Goal: Information Seeking & Learning: Learn about a topic

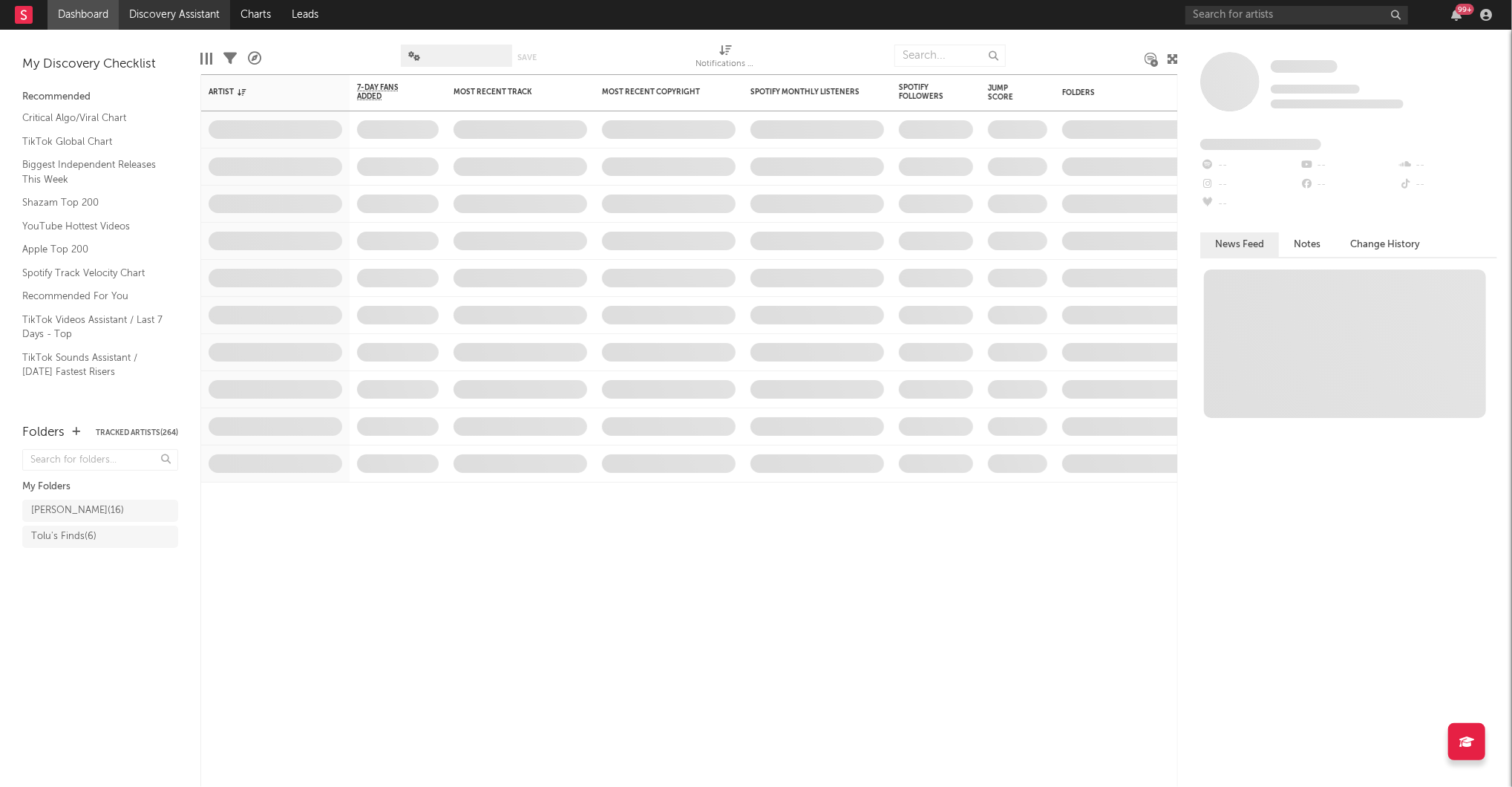
click at [199, 16] on link "Discovery Assistant" at bounding box center [175, 14] width 112 height 29
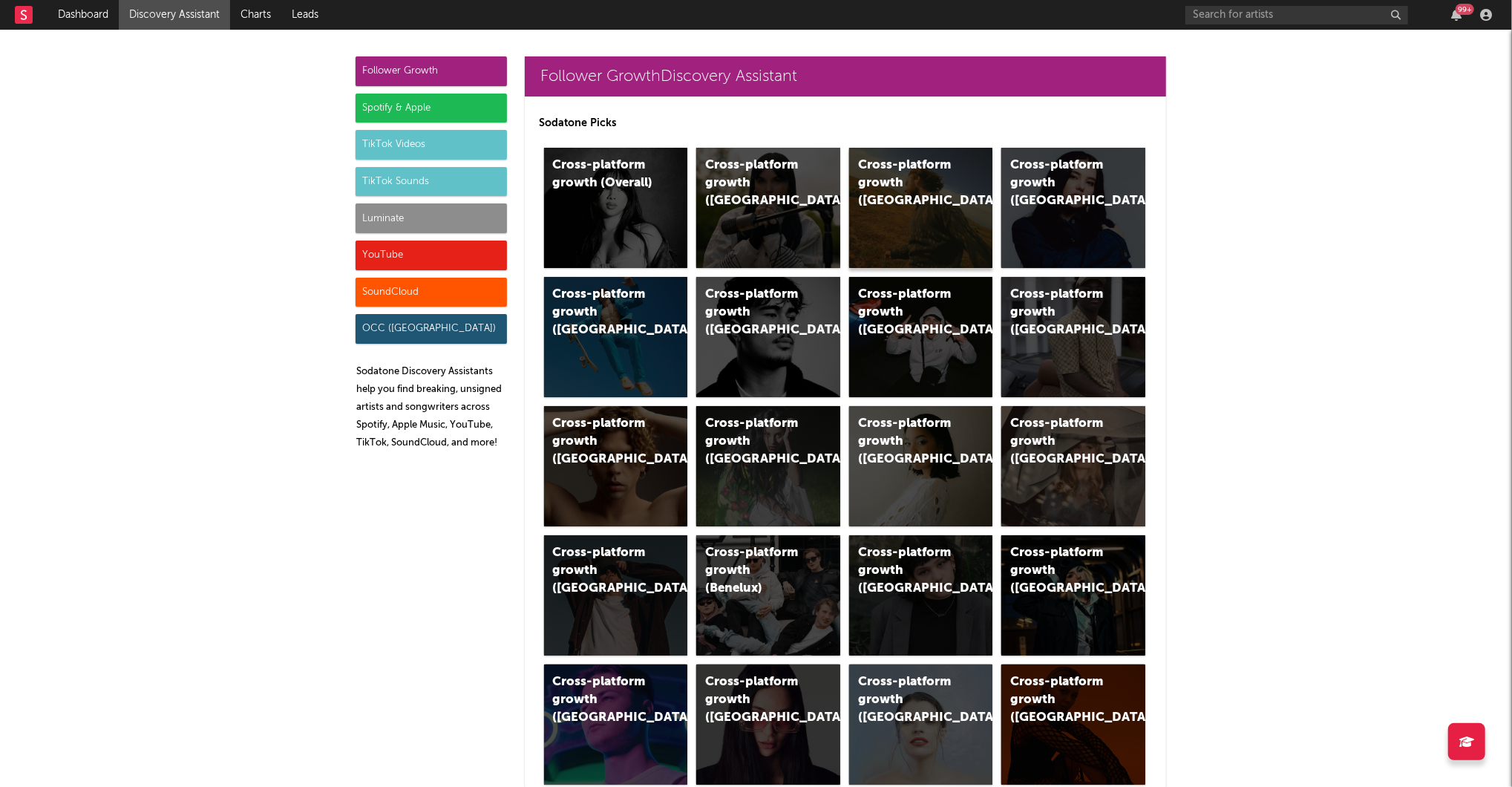
click at [956, 218] on div "Cross-platform growth ([GEOGRAPHIC_DATA])" at bounding box center [921, 209] width 144 height 121
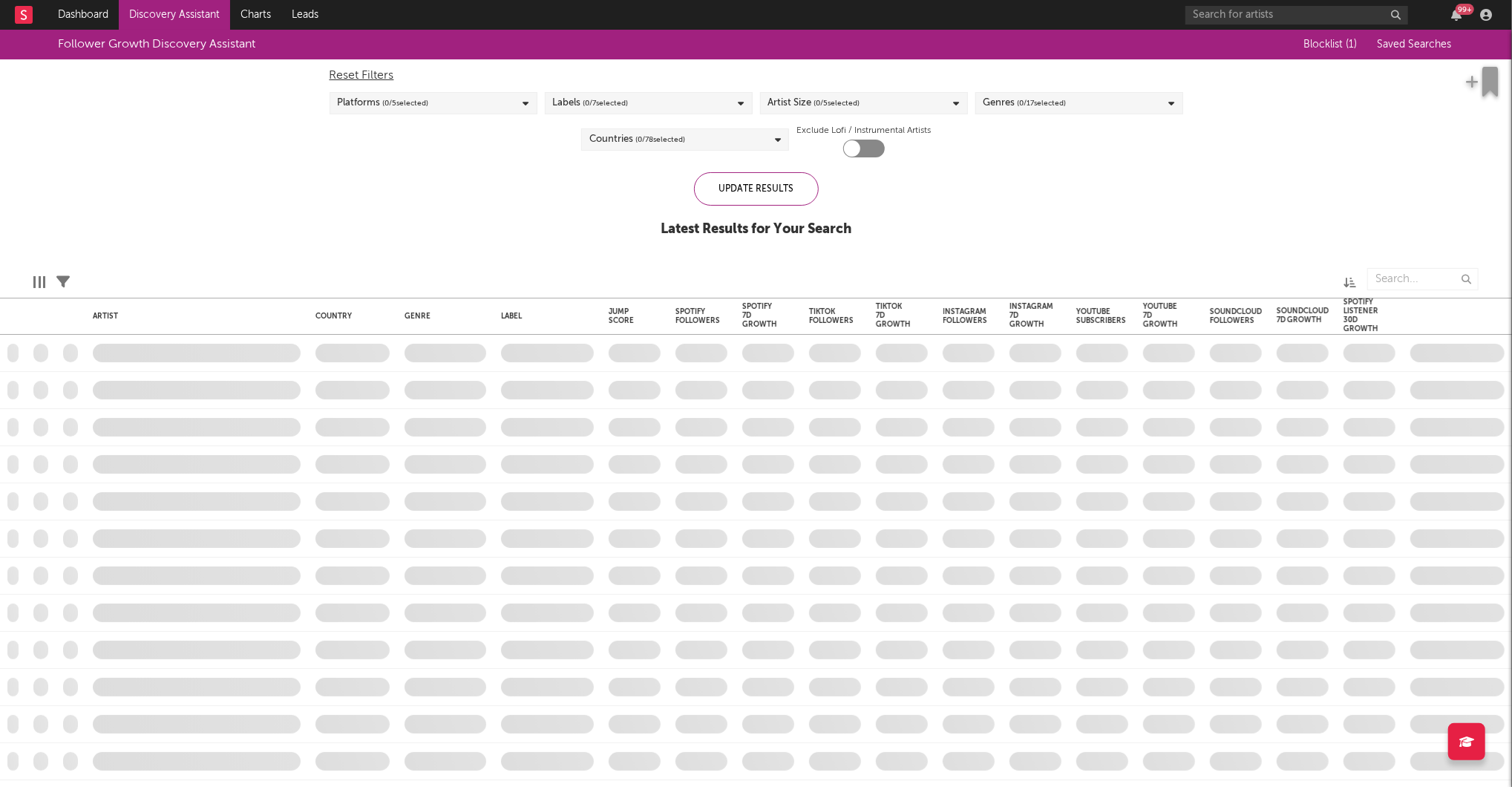
checkbox input "true"
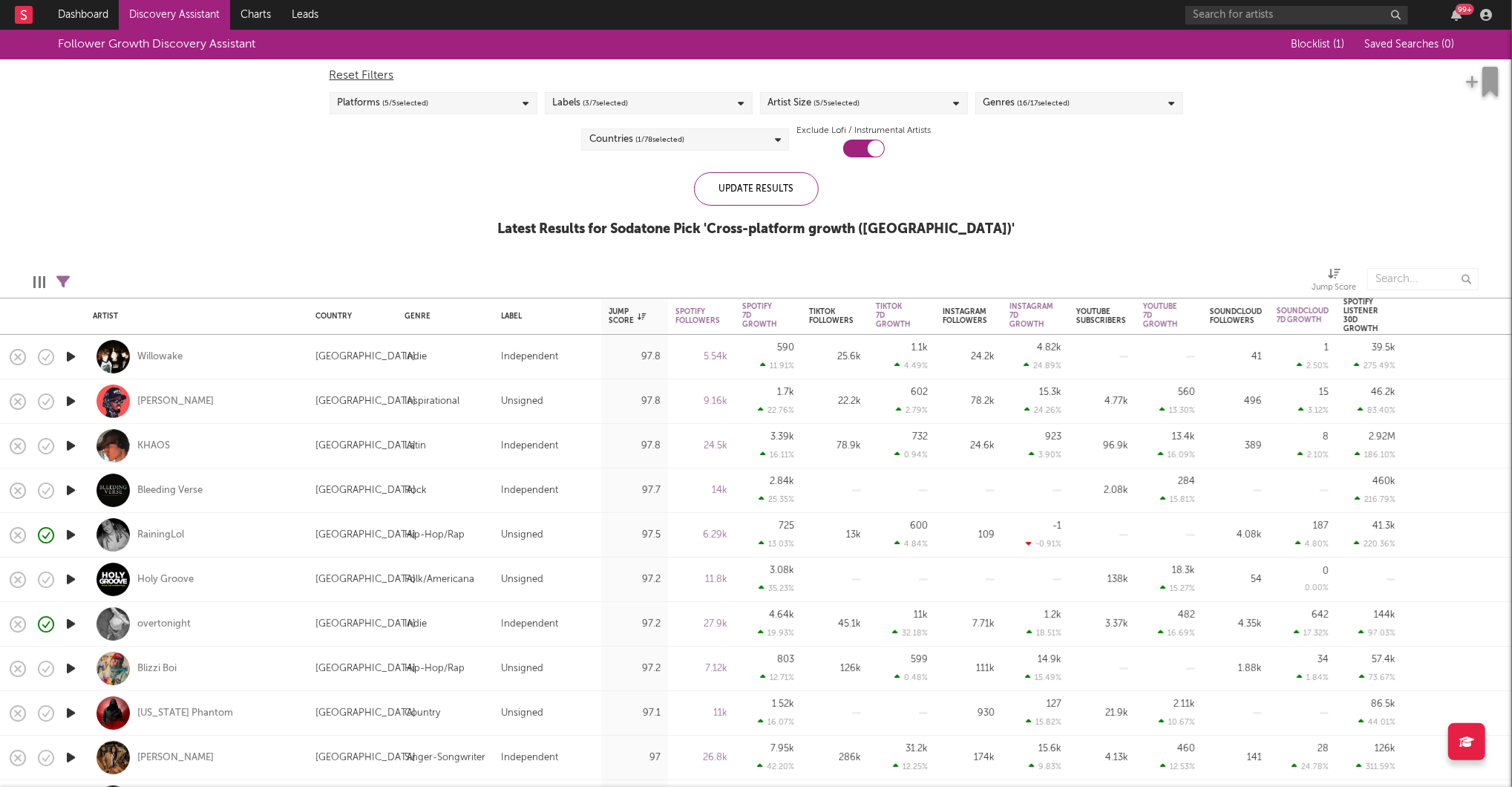
click at [860, 103] on span "( 5 / 5 selected)" at bounding box center [837, 103] width 46 height 18
click at [787, 247] on div "Large" at bounding box center [874, 249] width 172 height 18
click at [768, 247] on input "Large" at bounding box center [768, 249] width 0 height 18
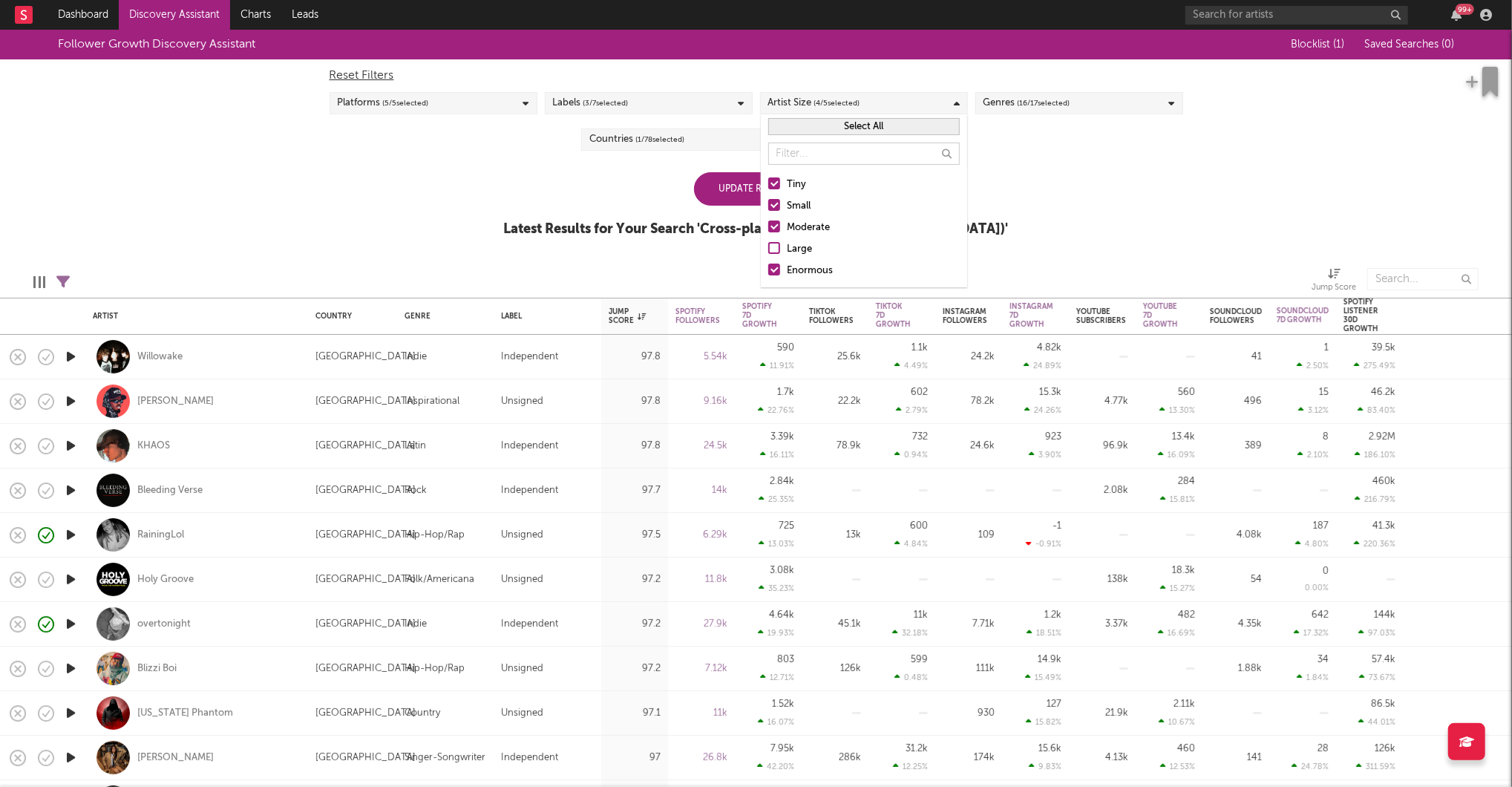
click at [781, 266] on label "Enormous" at bounding box center [864, 271] width 192 height 18
click at [768, 266] on input "Enormous" at bounding box center [768, 271] width 0 height 18
click at [673, 202] on div "Update Results Latest Results for Your Search ' Cross-platform growth ([GEOGRAP…" at bounding box center [756, 212] width 505 height 81
click at [723, 197] on div "Update Results" at bounding box center [756, 189] width 125 height 34
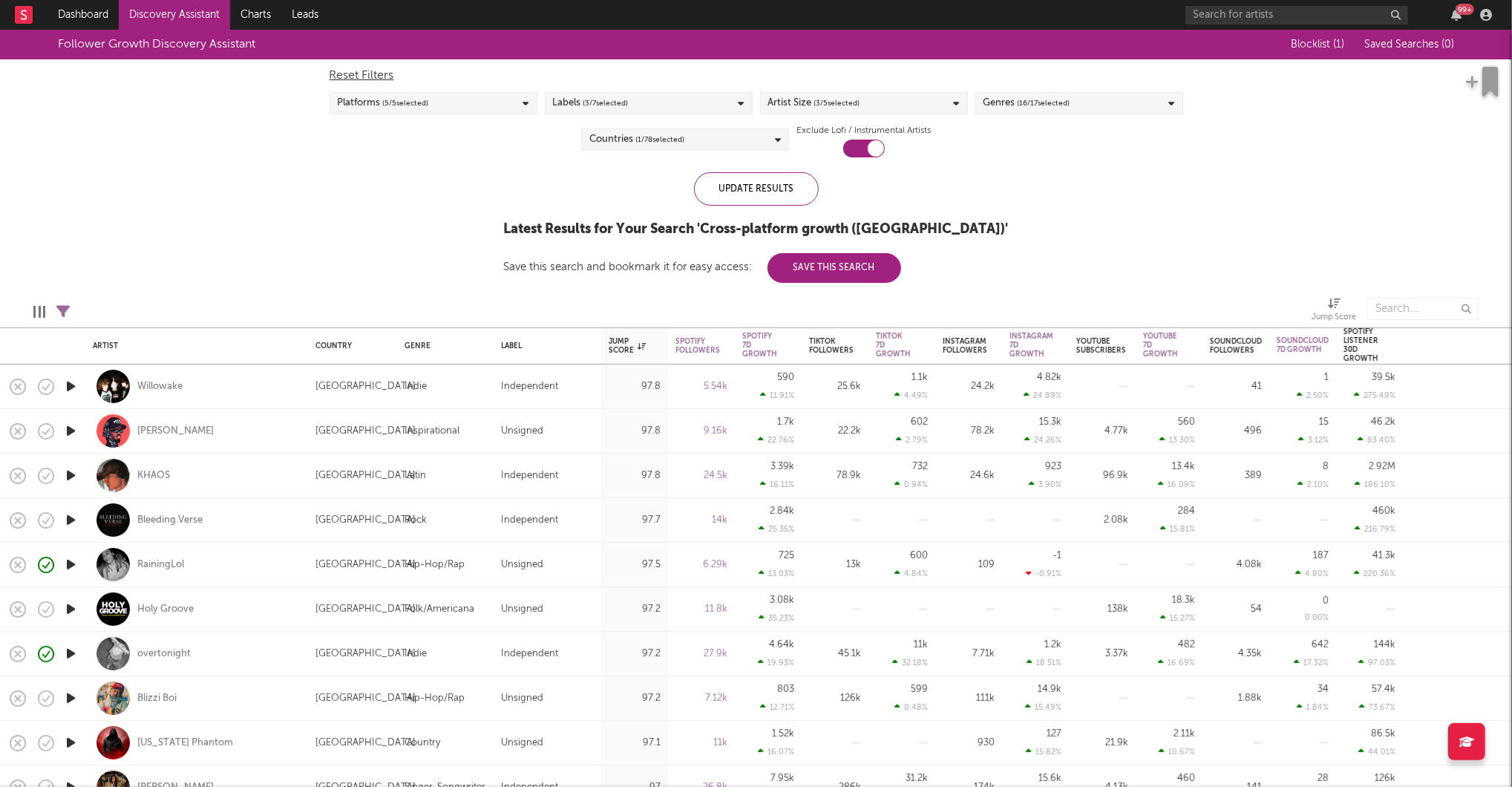
click at [338, 282] on div "Follower Growth Discovery Assistant Blocklist ( 1 ) Saved Searches ( 0 ) Reset …" at bounding box center [756, 155] width 1512 height 253
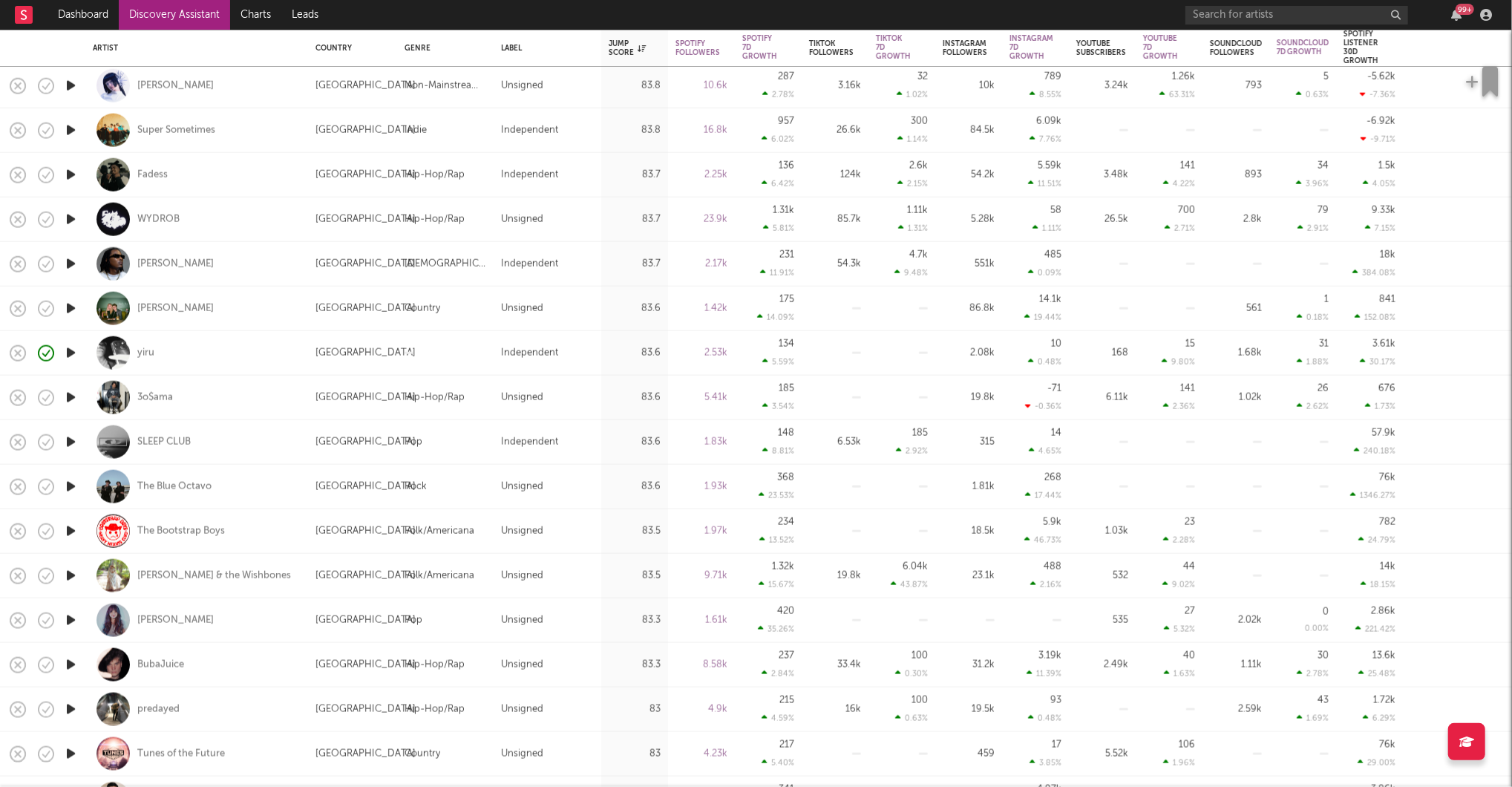
click at [67, 648] on icon "button" at bounding box center [71, 665] width 16 height 19
click at [75, 648] on icon "button" at bounding box center [71, 709] width 16 height 19
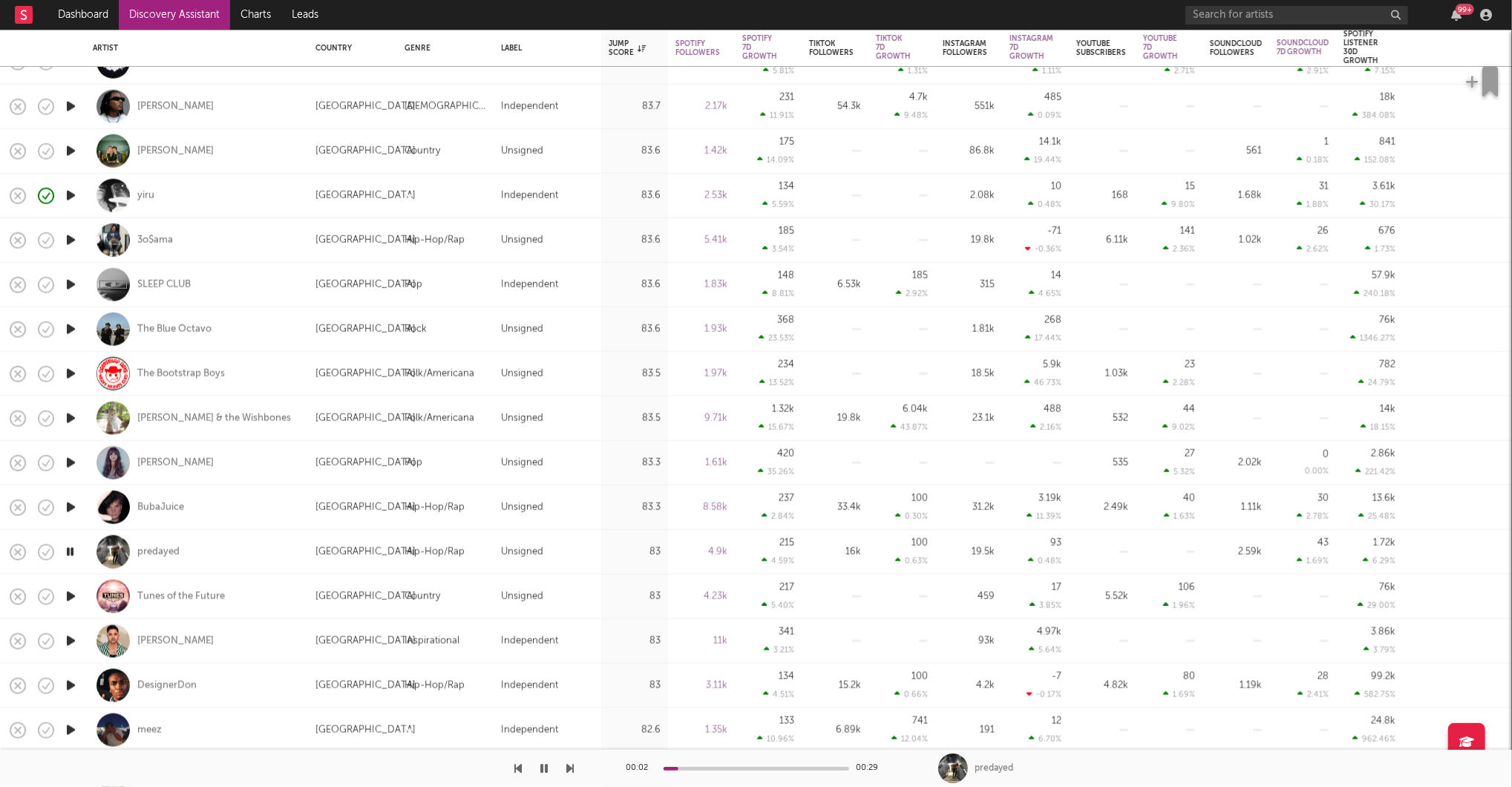
click at [69, 593] on icon "button" at bounding box center [71, 596] width 16 height 19
click at [69, 593] on icon "button" at bounding box center [70, 596] width 14 height 19
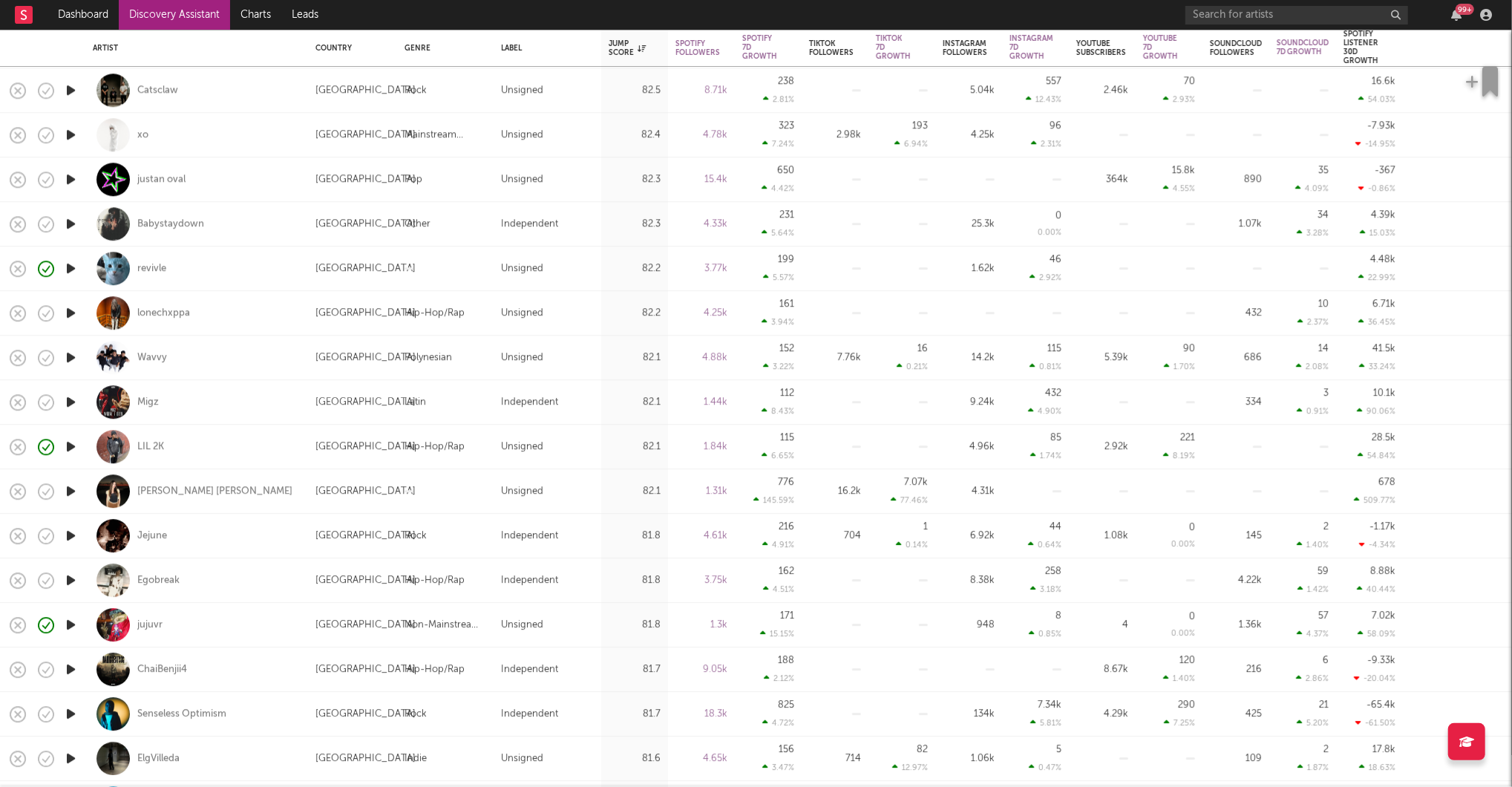
click at [74, 623] on icon "button" at bounding box center [71, 625] width 16 height 19
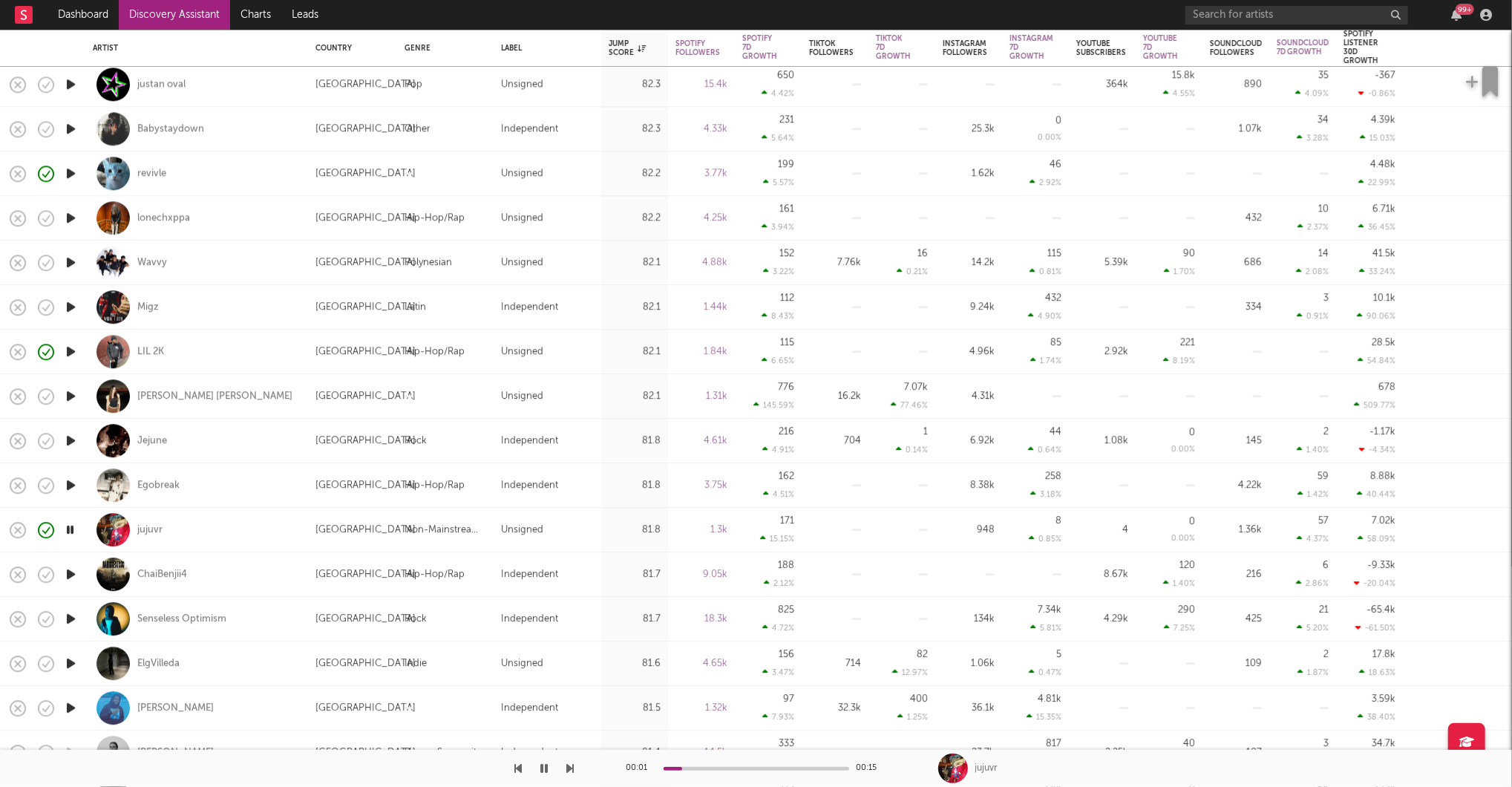
click at [68, 525] on icon "button" at bounding box center [70, 530] width 14 height 19
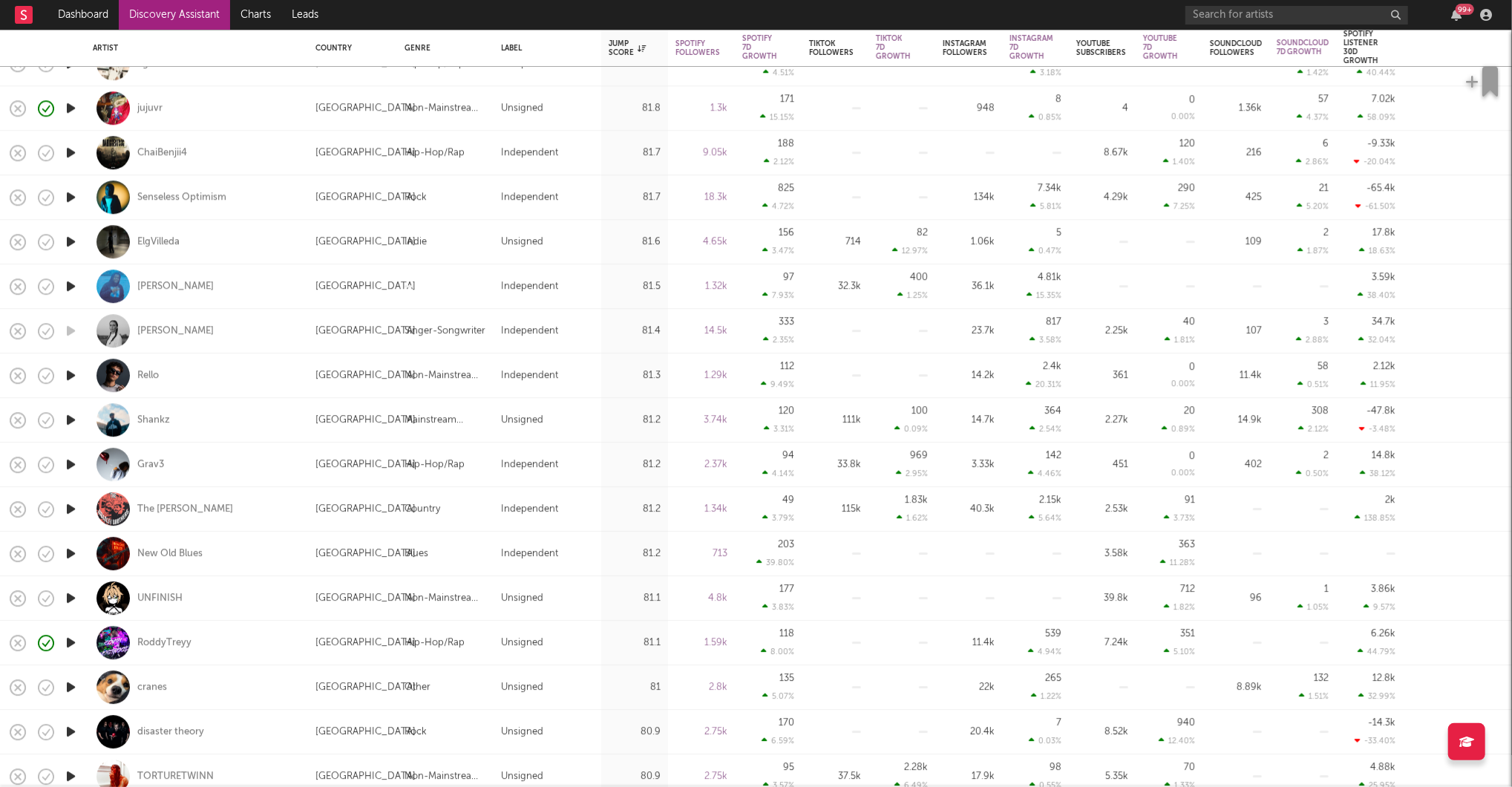
click at [70, 648] on icon "button" at bounding box center [71, 687] width 16 height 19
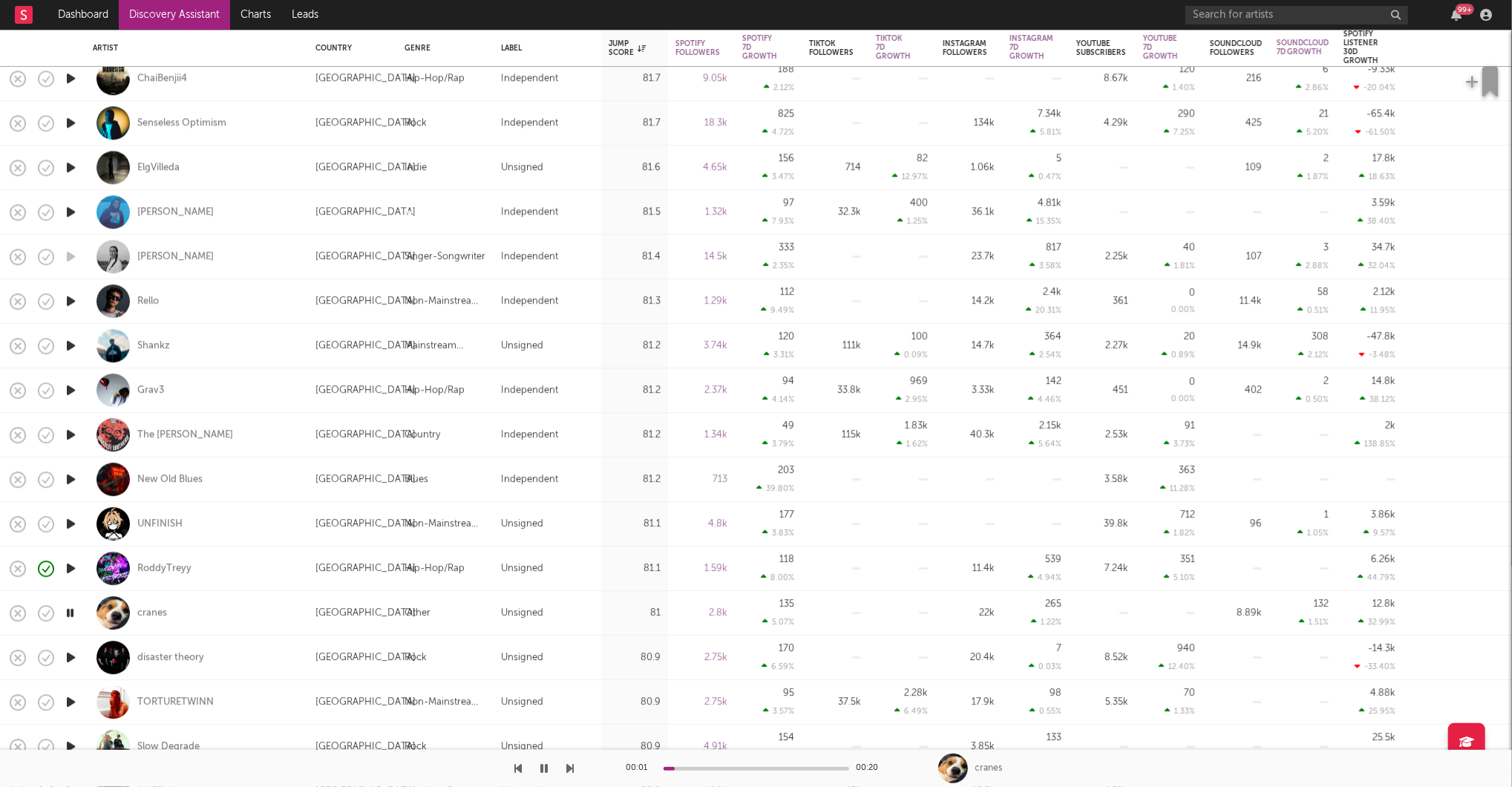
click at [67, 612] on icon "button" at bounding box center [70, 612] width 14 height 19
